Goal: Transaction & Acquisition: Purchase product/service

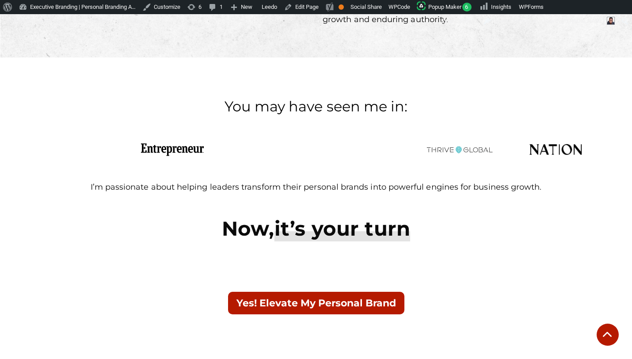
scroll to position [1260, 0]
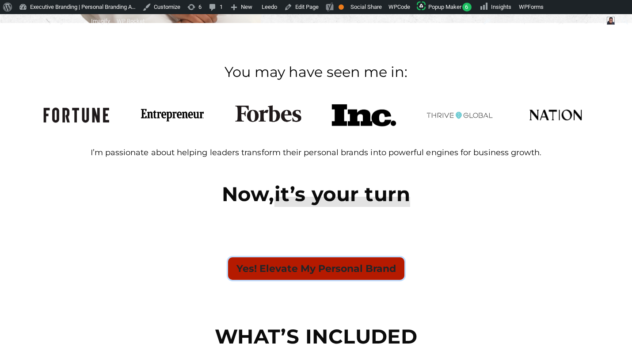
click at [370, 261] on button "Yes! Elevate My Personal Brand" at bounding box center [316, 268] width 176 height 23
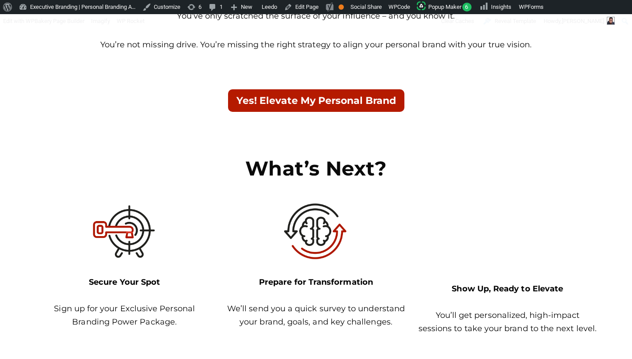
scroll to position [5249, 0]
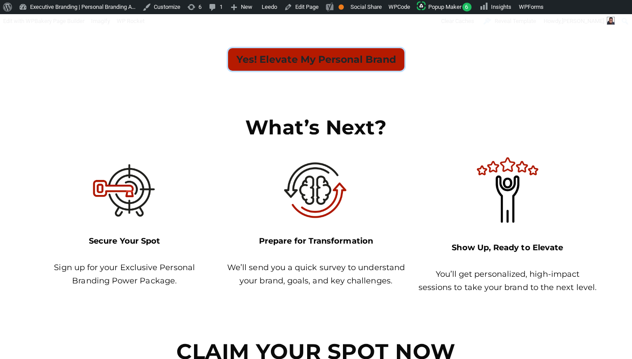
click at [352, 48] on button "Yes! Elevate My Personal Brand" at bounding box center [316, 59] width 176 height 23
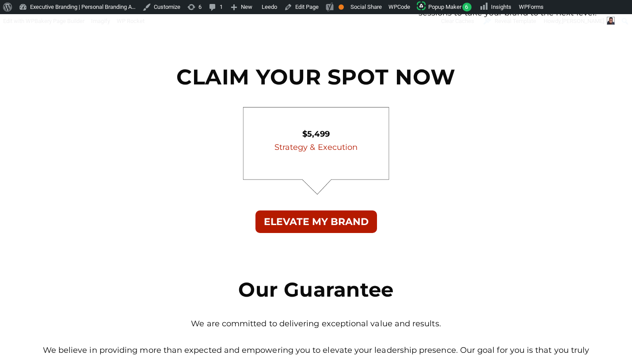
scroll to position [5524, 0]
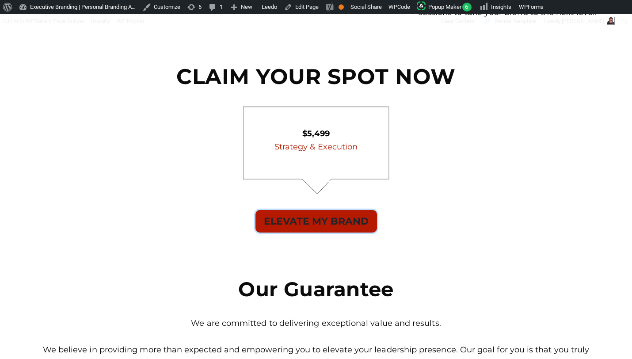
click at [352, 216] on button "ELEVATE MY BRAND" at bounding box center [317, 221] width 122 height 23
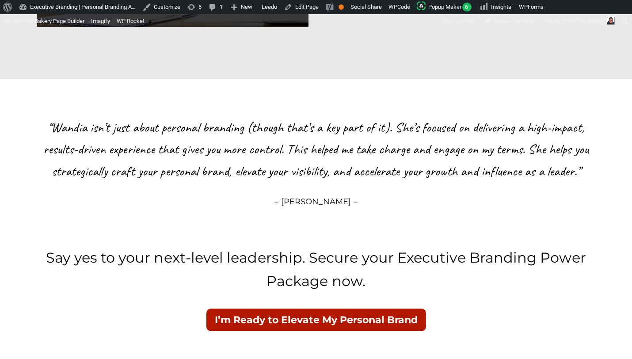
scroll to position [7332, 0]
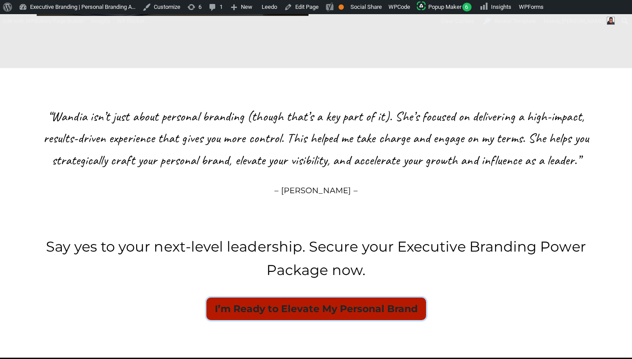
click at [344, 298] on button "I’m Ready to Elevate My Personal Brand" at bounding box center [316, 309] width 220 height 23
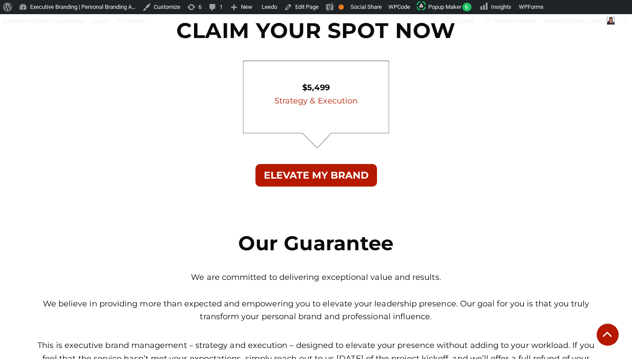
scroll to position [5524, 0]
